Goal: Task Accomplishment & Management: Manage account settings

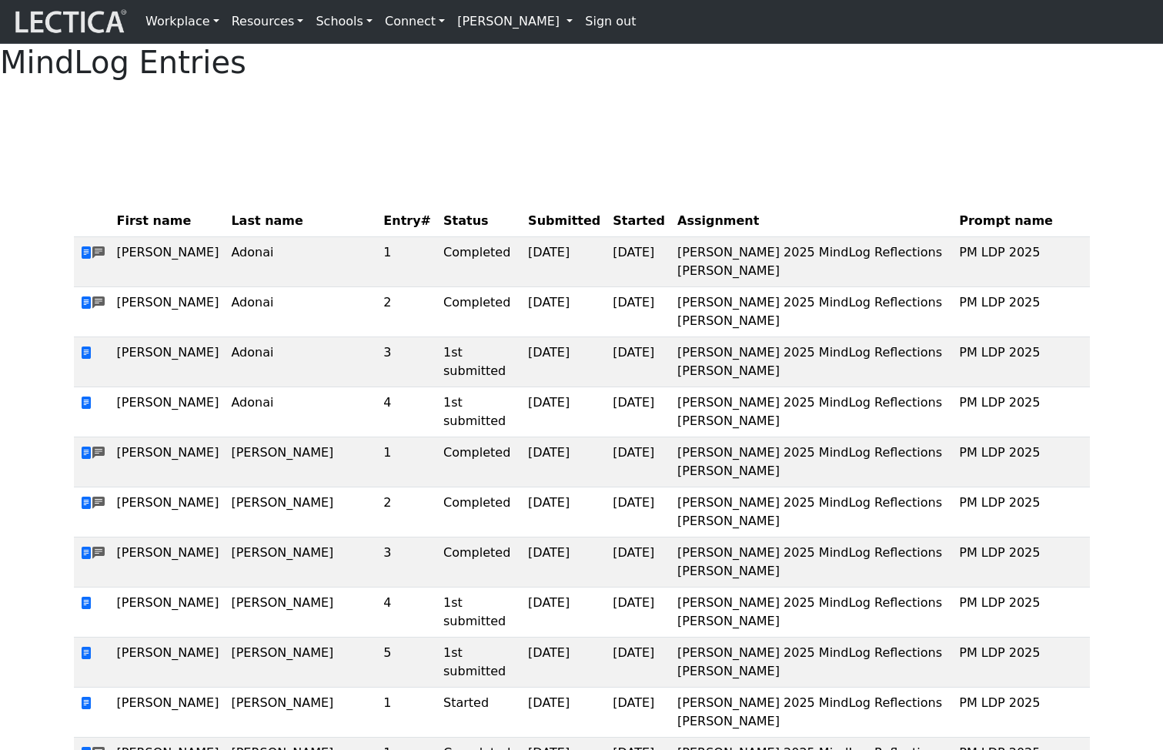
click at [472, 22] on link "[PERSON_NAME]" at bounding box center [515, 21] width 128 height 31
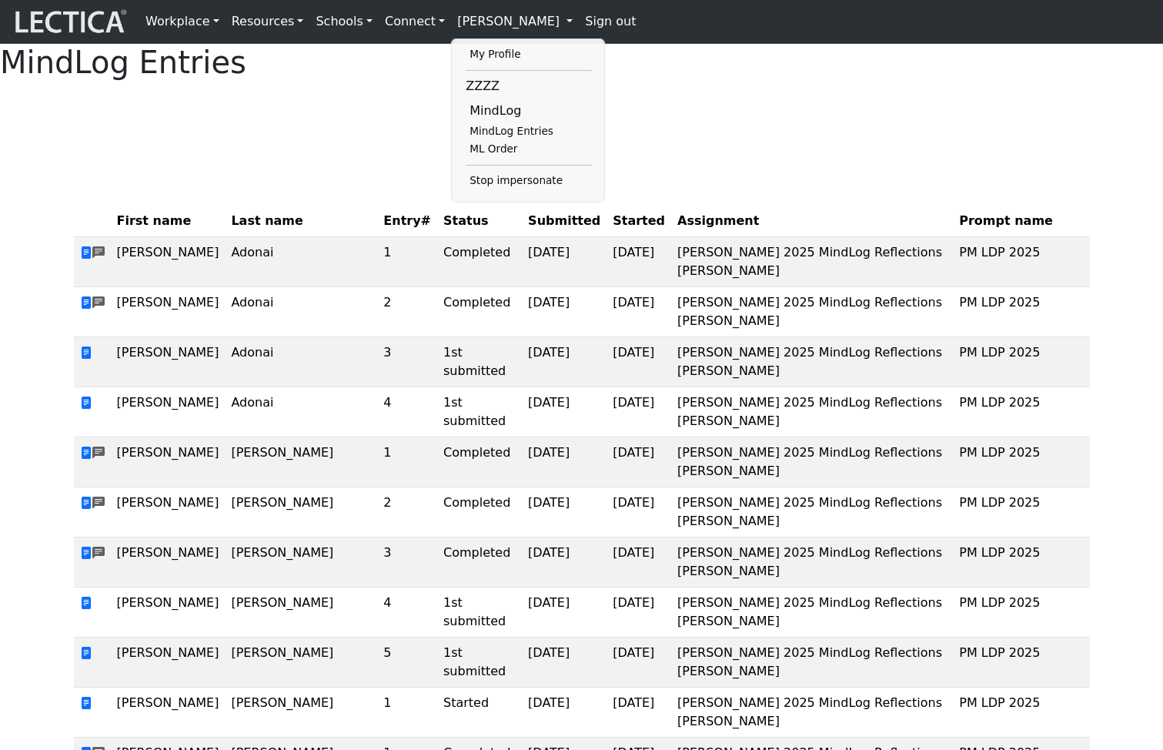
click at [338, 132] on div at bounding box center [582, 112] width 1016 height 38
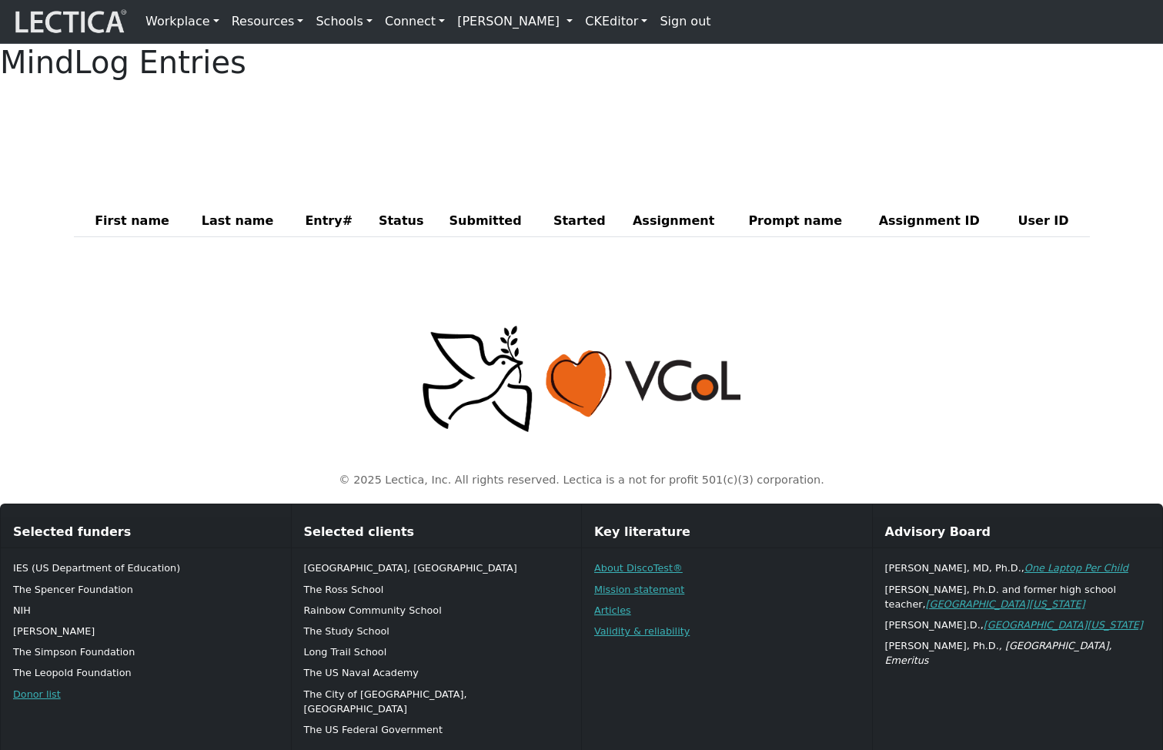
click at [532, 25] on link "[PERSON_NAME]" at bounding box center [515, 21] width 128 height 31
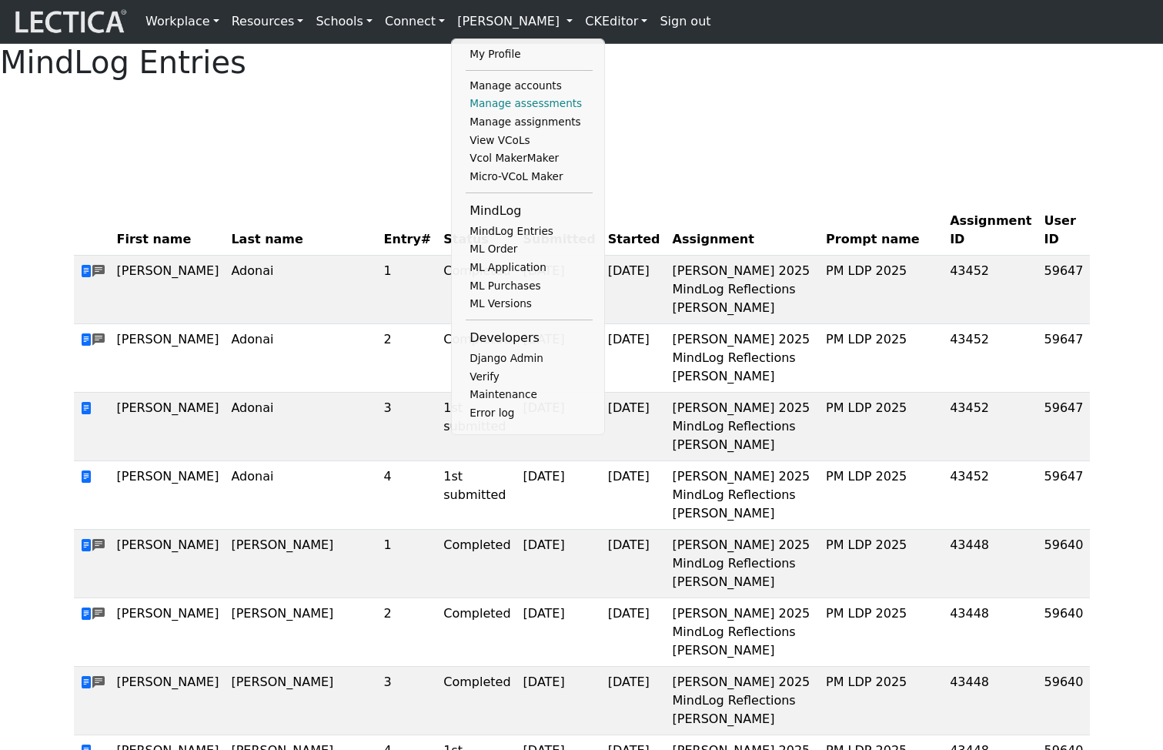
click at [492, 110] on link "Manage assessments" at bounding box center [529, 104] width 127 height 18
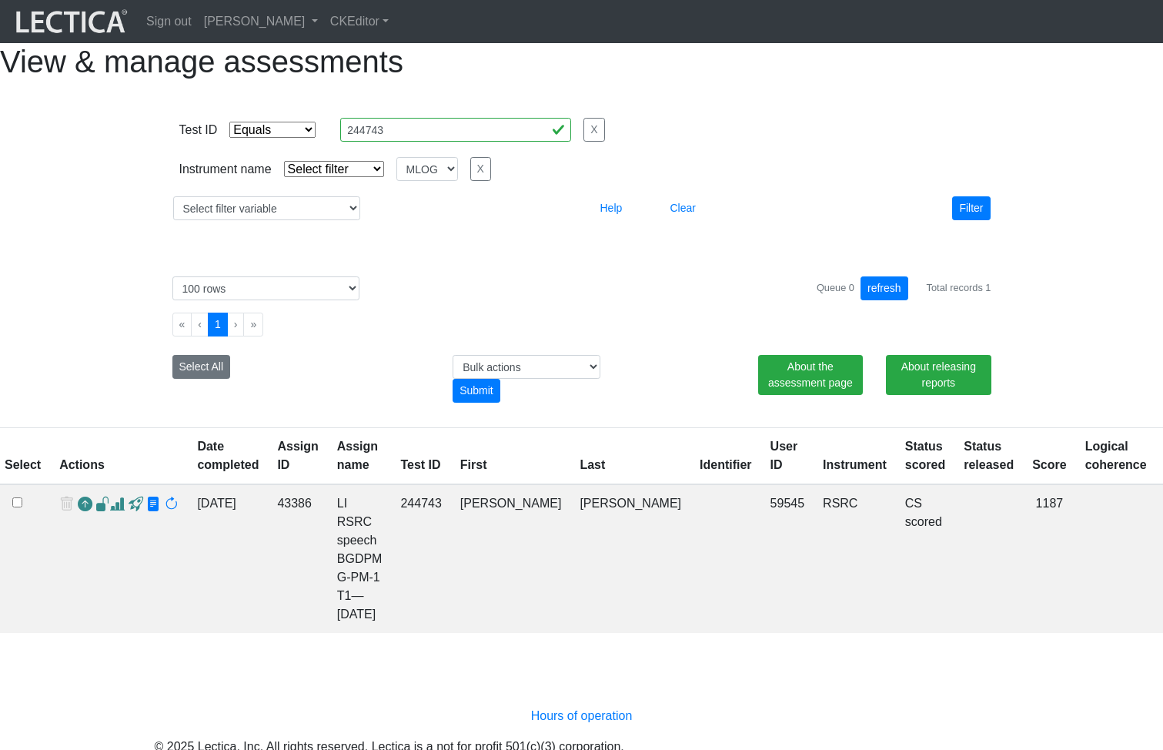
select select "equal"
select select
select select "MLOG"
select select "100"
click at [289, 138] on select "Select filter Equals List Contains Greater than Less than" at bounding box center [272, 130] width 86 height 16
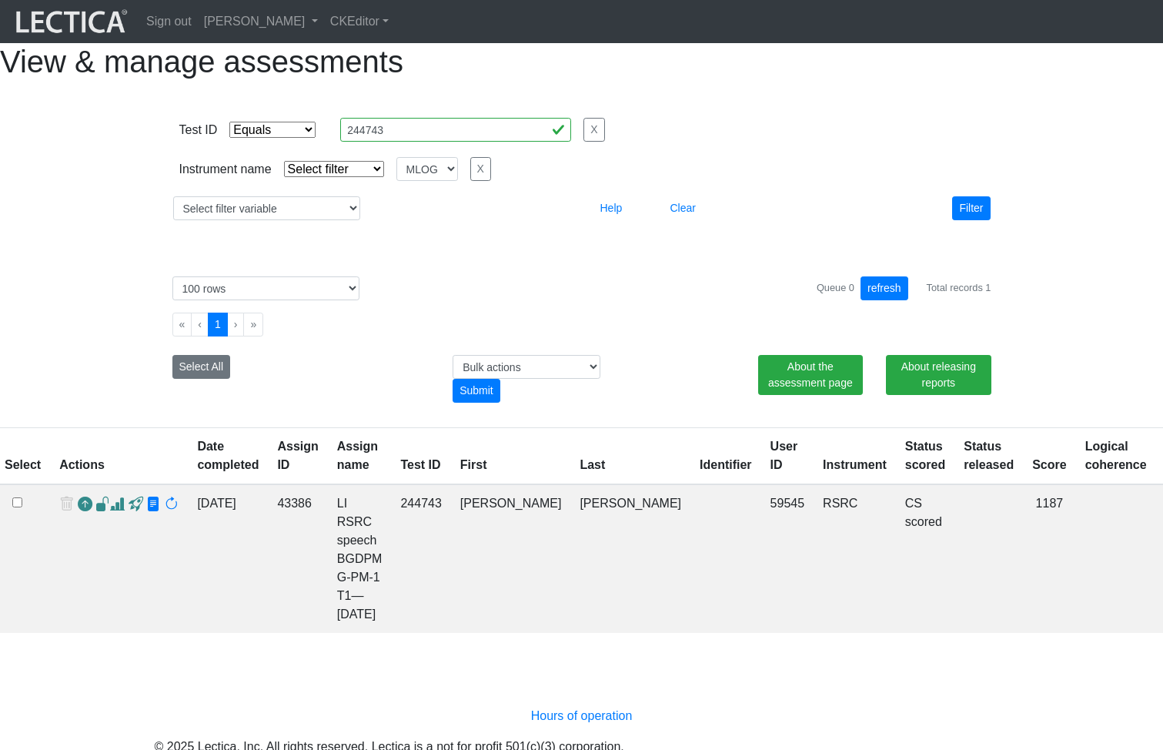
select select
click at [229, 138] on select "Select filter Equals List Contains Greater than Less than" at bounding box center [272, 130] width 86 height 16
click at [969, 220] on button "Filter" at bounding box center [971, 208] width 38 height 24
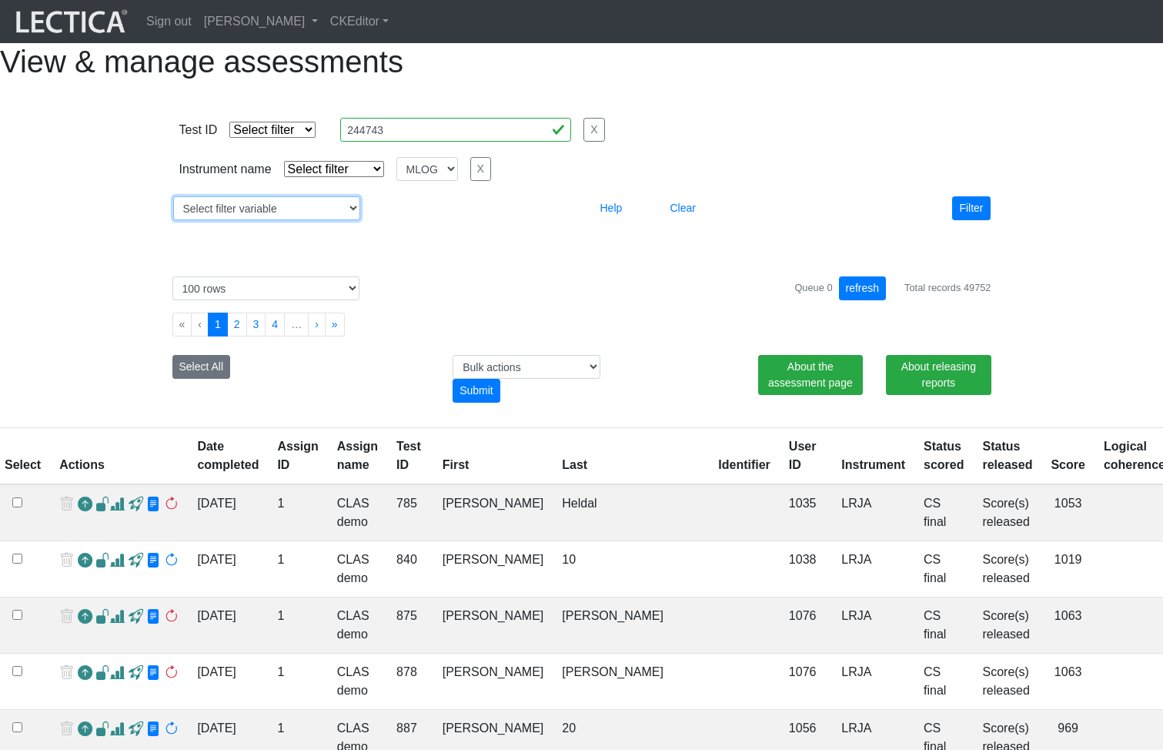
click at [302, 220] on select "Select filter variable Assignment name Assignment ID Clarity persuasive Clarity…" at bounding box center [266, 208] width 187 height 24
select select "status_score"
click at [173, 220] on select "Select filter variable Assignment name Assignment ID Clarity persuasive Clarity…" at bounding box center [266, 208] width 187 height 24
select select
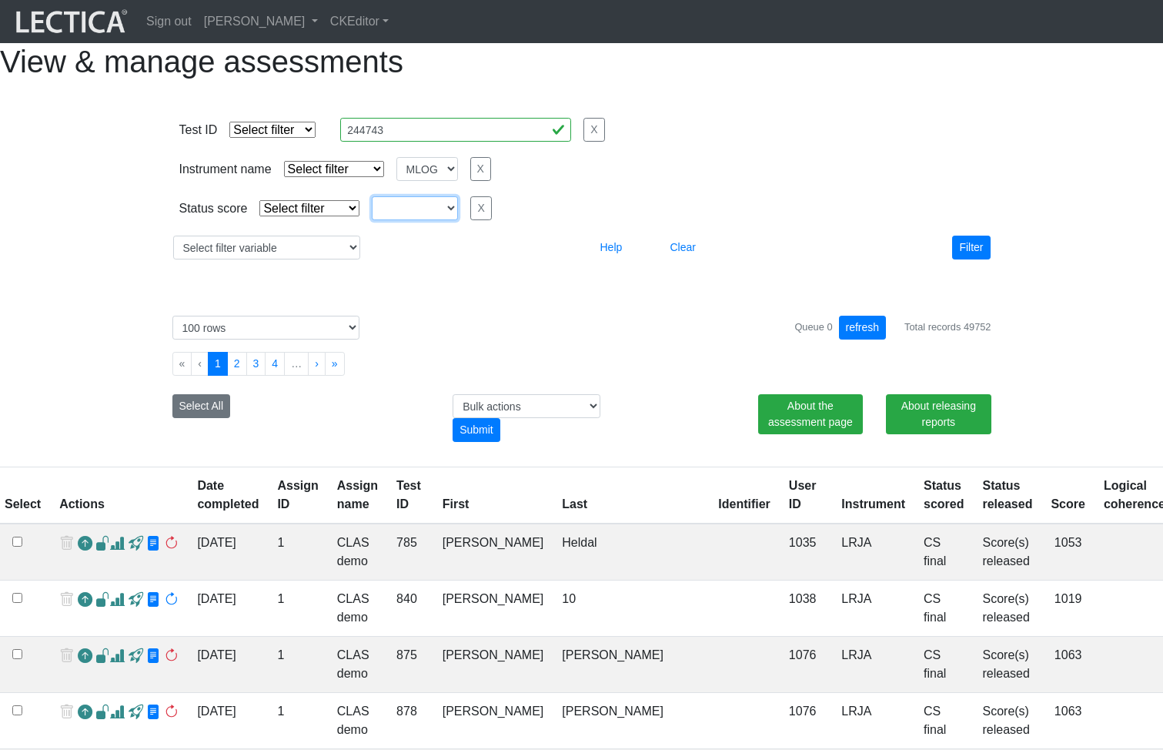
click at [417, 220] on select "created finalized_cs finalized_ls finalized_ss scored_cs started unscorable" at bounding box center [415, 208] width 86 height 24
select select "started"
click at [372, 220] on select "created finalized_cs finalized_ls finalized_ss scored_cs started unscorable" at bounding box center [415, 208] width 86 height 24
click at [331, 216] on select "Select filter Equals Does not equal" at bounding box center [309, 208] width 100 height 16
select select "iexact"
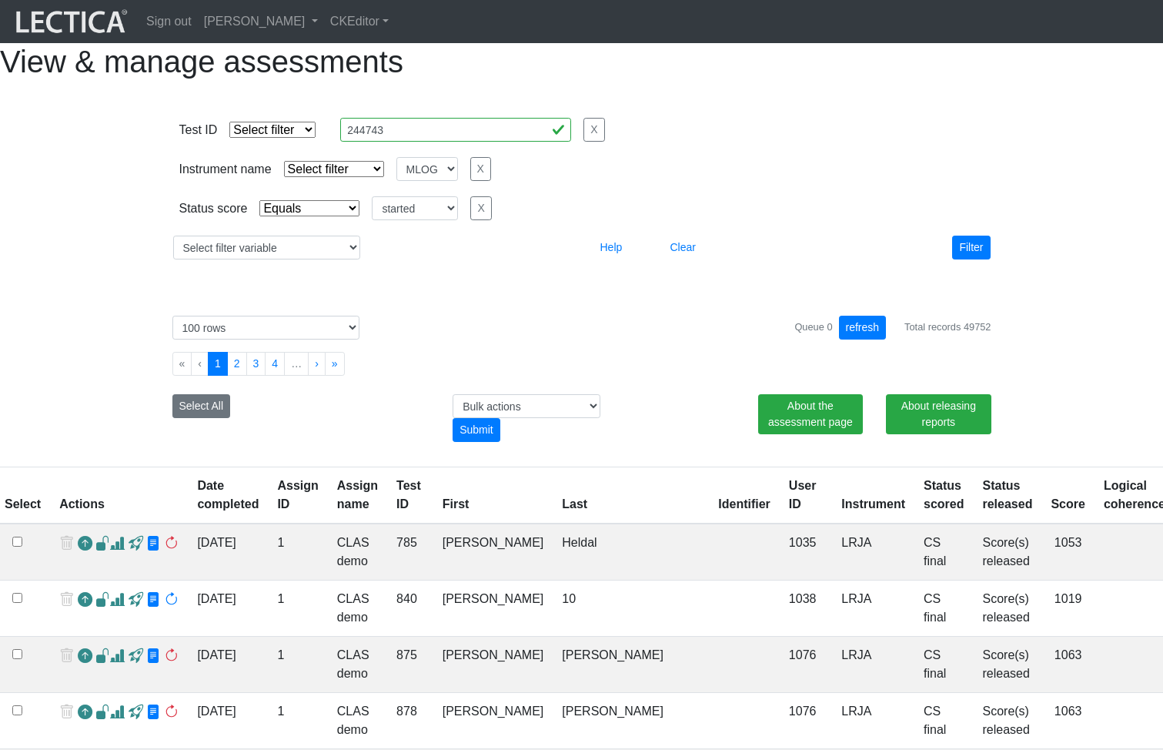
click at [259, 216] on select "Select filter Equals Does not equal" at bounding box center [309, 208] width 100 height 16
click at [969, 259] on button "Filter" at bounding box center [971, 248] width 38 height 24
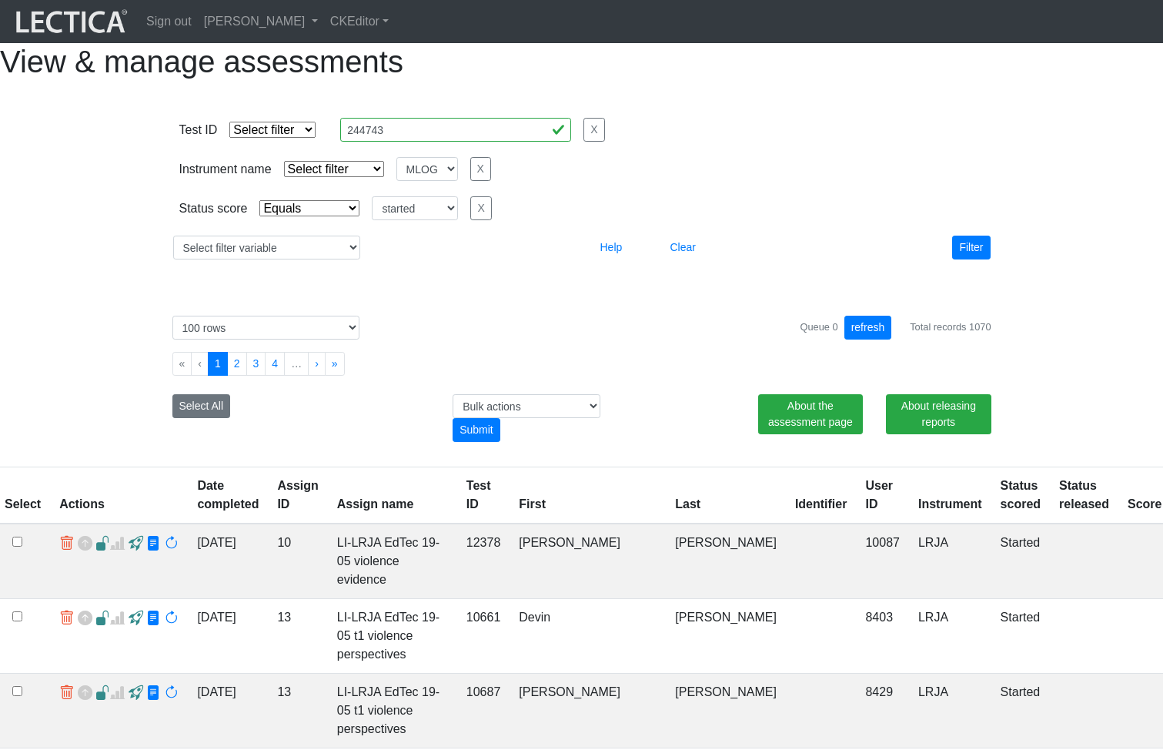
click at [323, 216] on select "Select filter Equals Does not equal" at bounding box center [309, 208] width 100 height 16
click at [394, 220] on select "created finalized_cs finalized_ls finalized_ss scored_cs started unscorable" at bounding box center [415, 208] width 86 height 24
select select "unscorable"
click at [372, 220] on select "created finalized_cs finalized_ls finalized_ss scored_cs started unscorable" at bounding box center [415, 208] width 86 height 24
click at [975, 259] on button "Filter" at bounding box center [971, 248] width 38 height 24
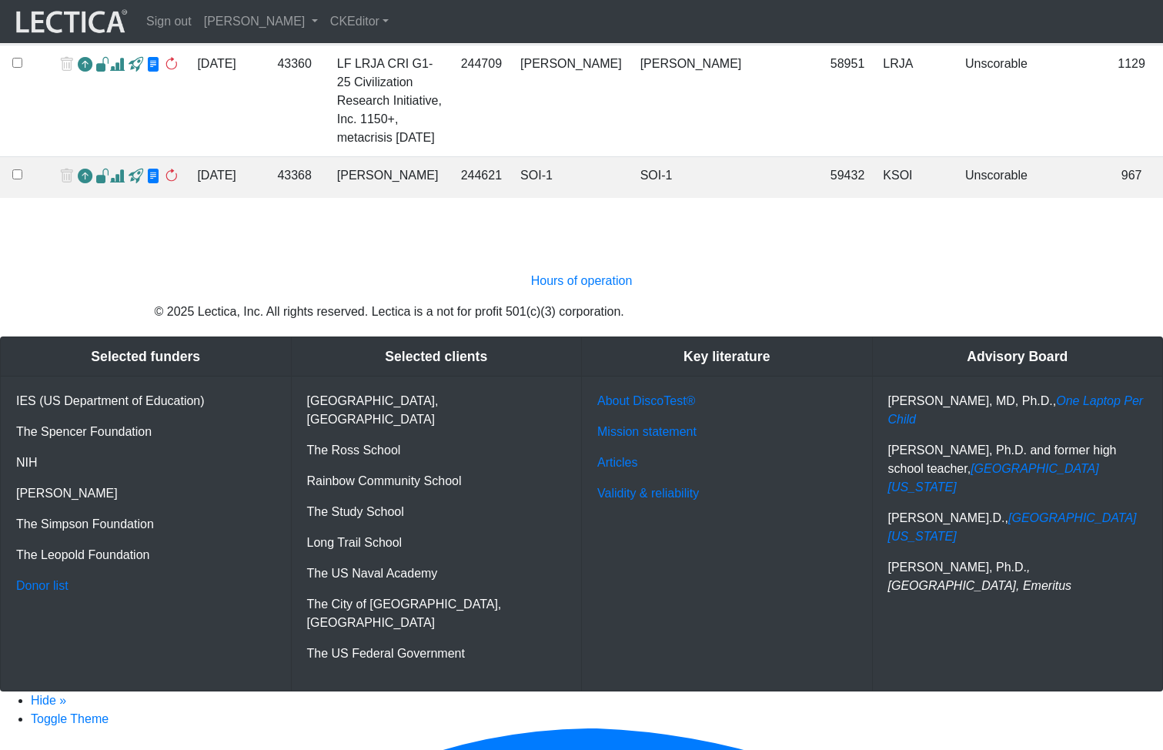
scroll to position [5561, 0]
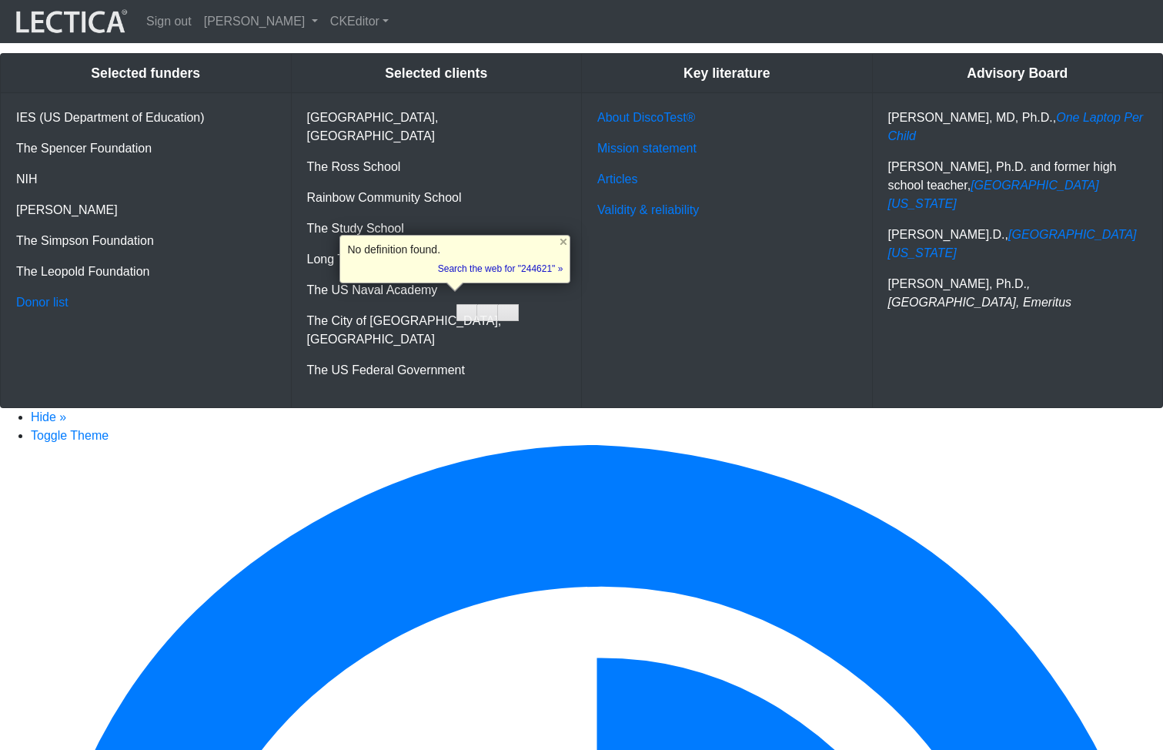
copy td "244621"
